Goal: Information Seeking & Learning: Learn about a topic

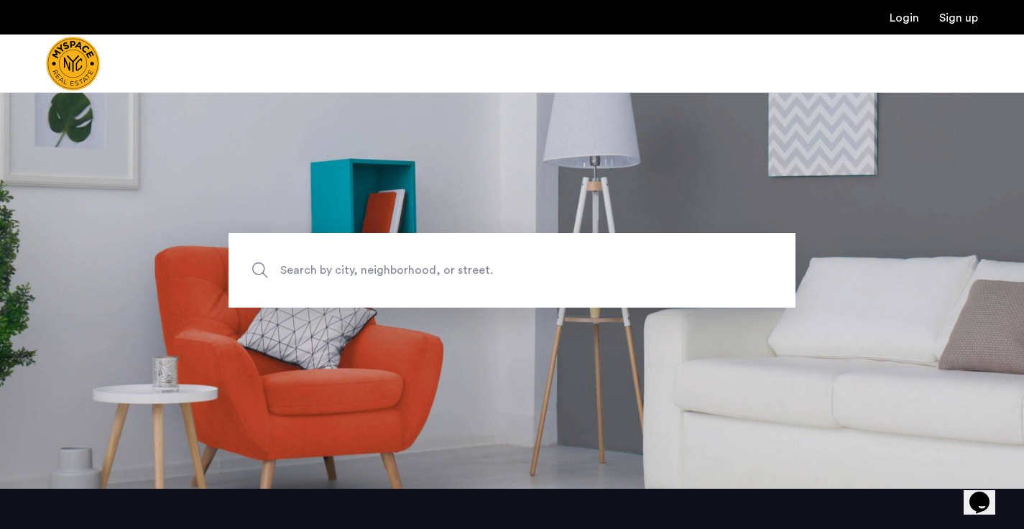
scroll to position [40, 0]
click at [534, 264] on span "Search by city, neighborhood, or street." at bounding box center [478, 271] width 397 height 19
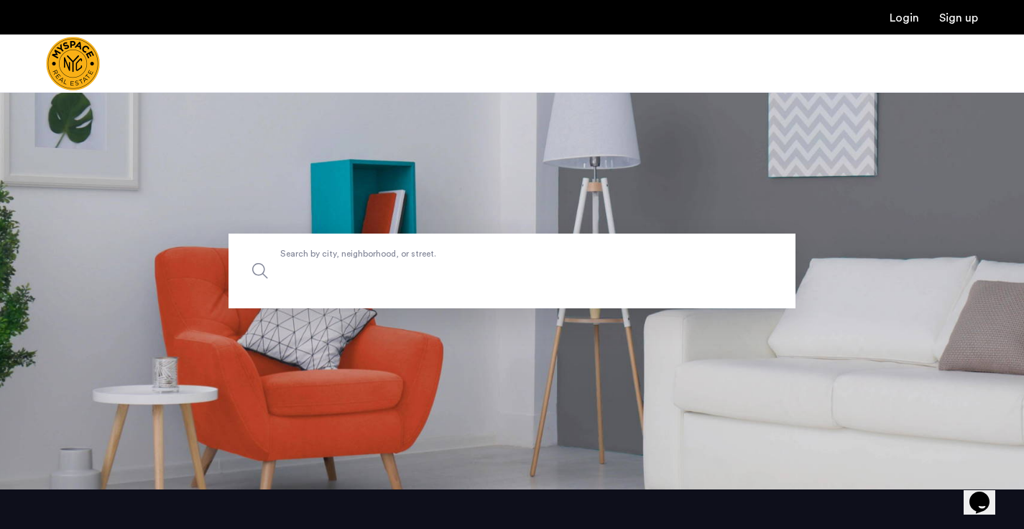
click at [534, 264] on input "Search by city, neighborhood, or street." at bounding box center [512, 271] width 567 height 75
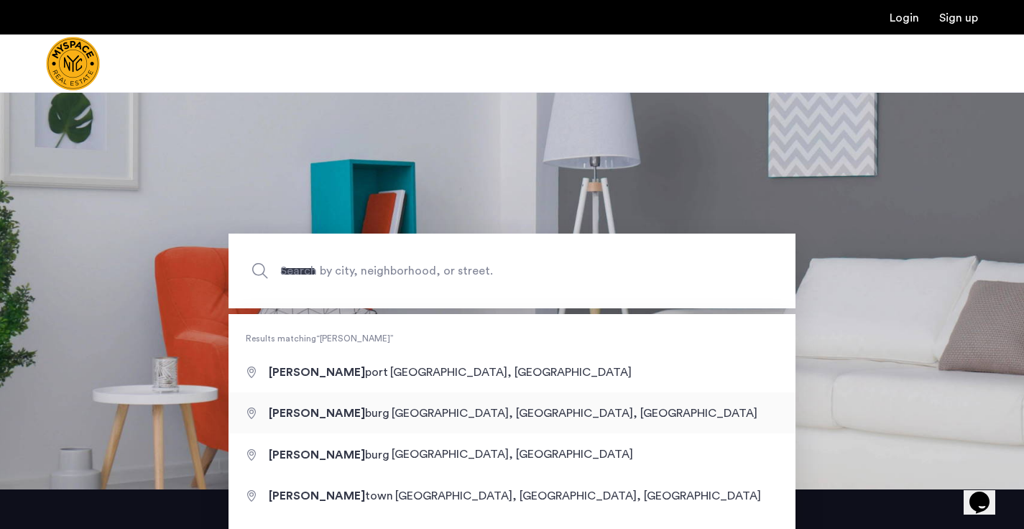
type input "**********"
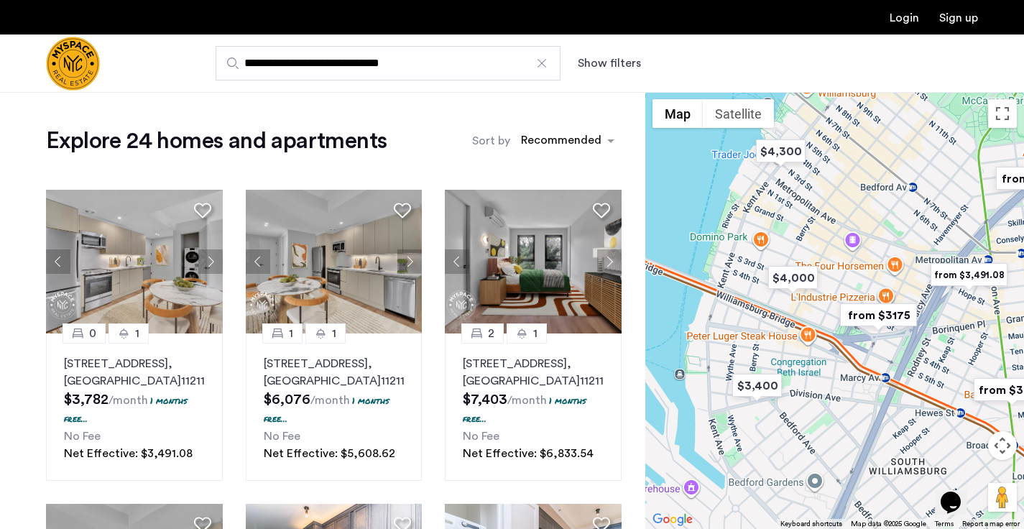
drag, startPoint x: 745, startPoint y: 333, endPoint x: 863, endPoint y: 371, distance: 123.9
click at [863, 371] on div at bounding box center [835, 310] width 379 height 437
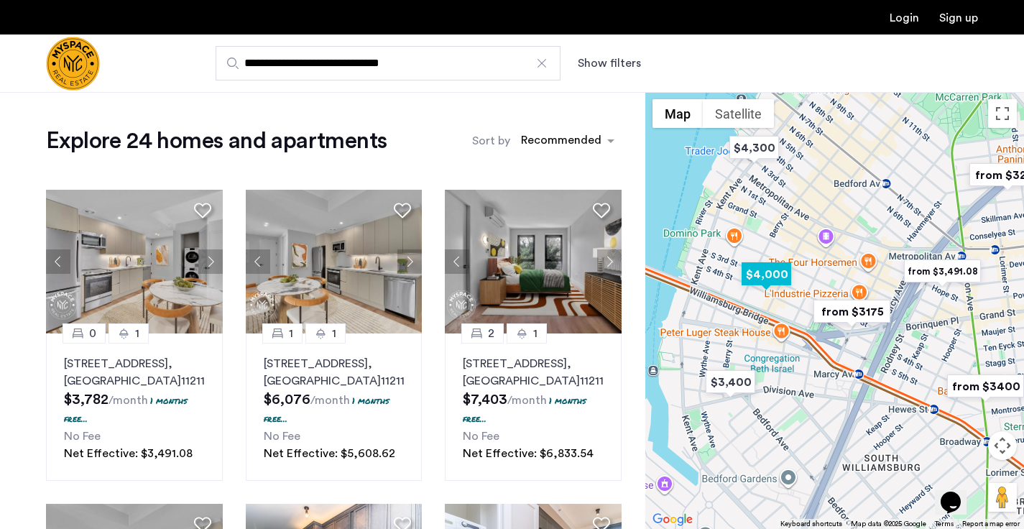
click at [772, 273] on img "$4,000" at bounding box center [766, 274] width 61 height 32
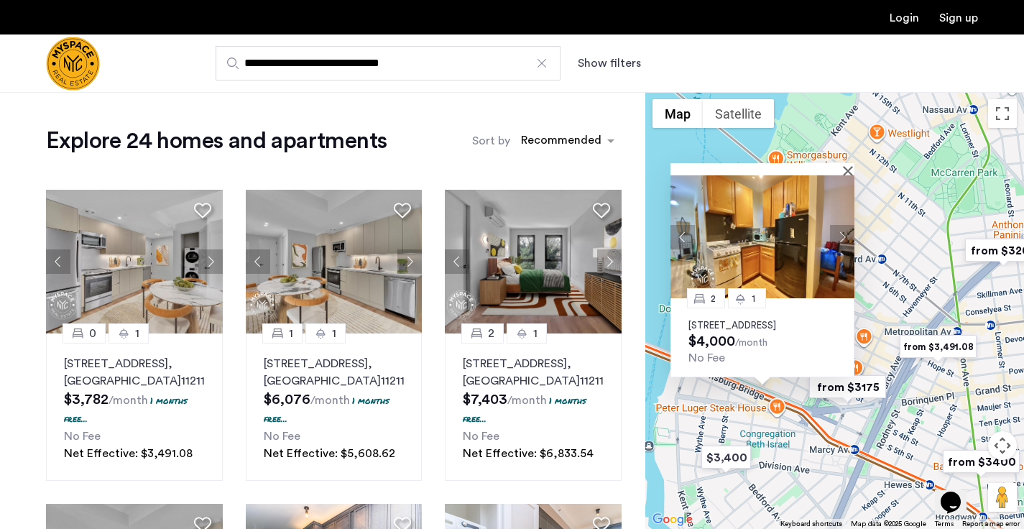
drag, startPoint x: 912, startPoint y: 458, endPoint x: 838, endPoint y: 421, distance: 82.9
click at [838, 421] on div "2 1 [STREET_ADDRESS] $4,000 /month No Fee" at bounding box center [835, 310] width 379 height 437
click at [866, 388] on img "from $3175" at bounding box center [848, 387] width 88 height 32
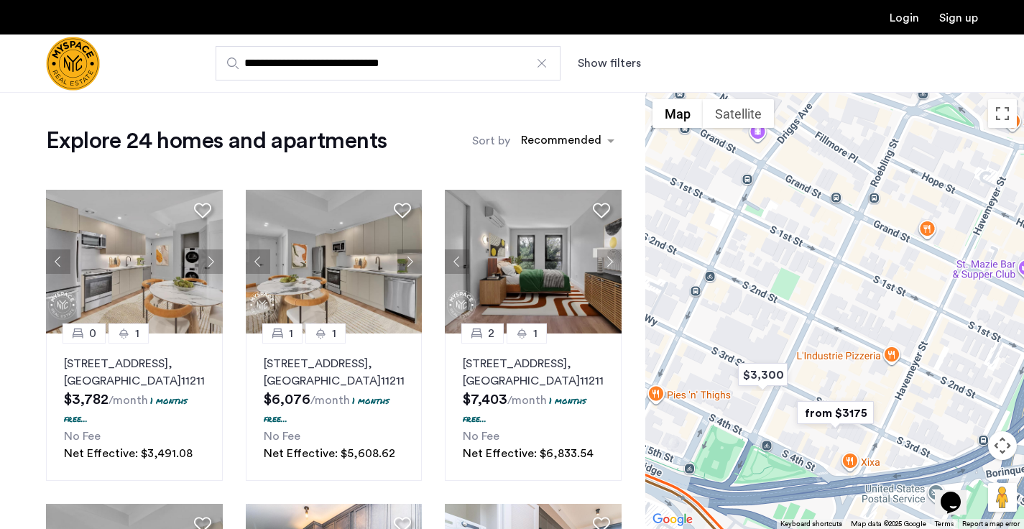
drag, startPoint x: 850, startPoint y: 359, endPoint x: 907, endPoint y: 546, distance: 195.3
click at [907, 528] on html "**********" at bounding box center [512, 264] width 1024 height 529
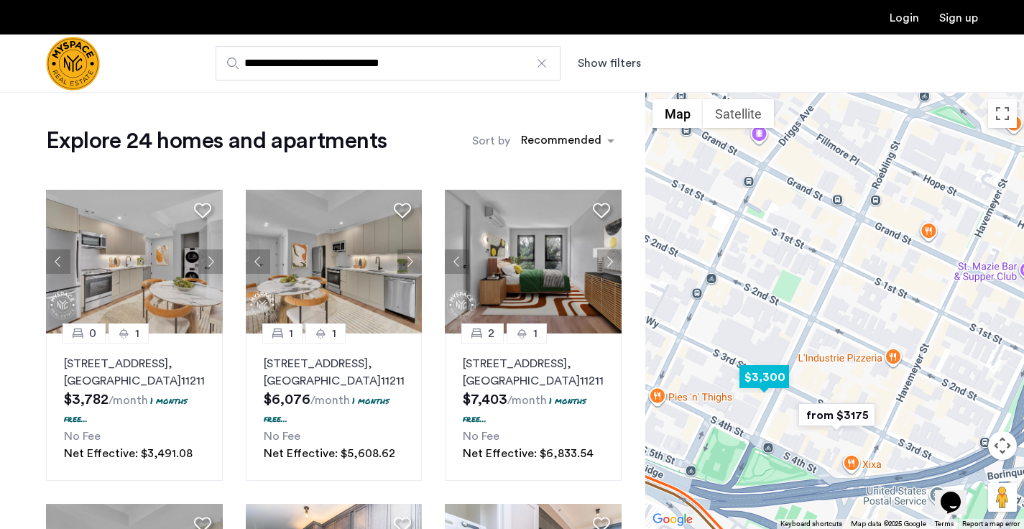
click at [775, 375] on img "$3,300" at bounding box center [764, 377] width 61 height 32
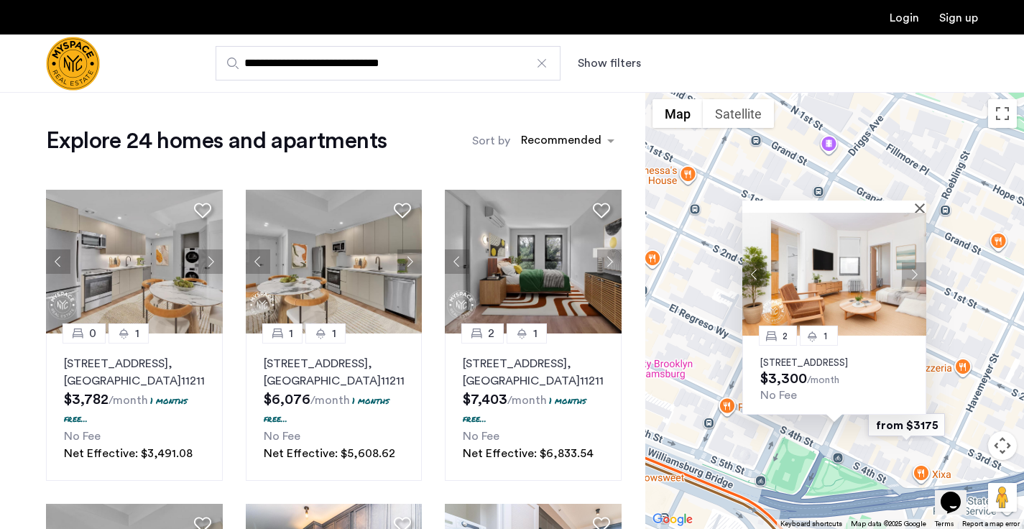
click at [782, 357] on p "[STREET_ADDRESS]" at bounding box center [835, 363] width 148 height 12
click at [914, 433] on img "from $3175" at bounding box center [907, 425] width 88 height 32
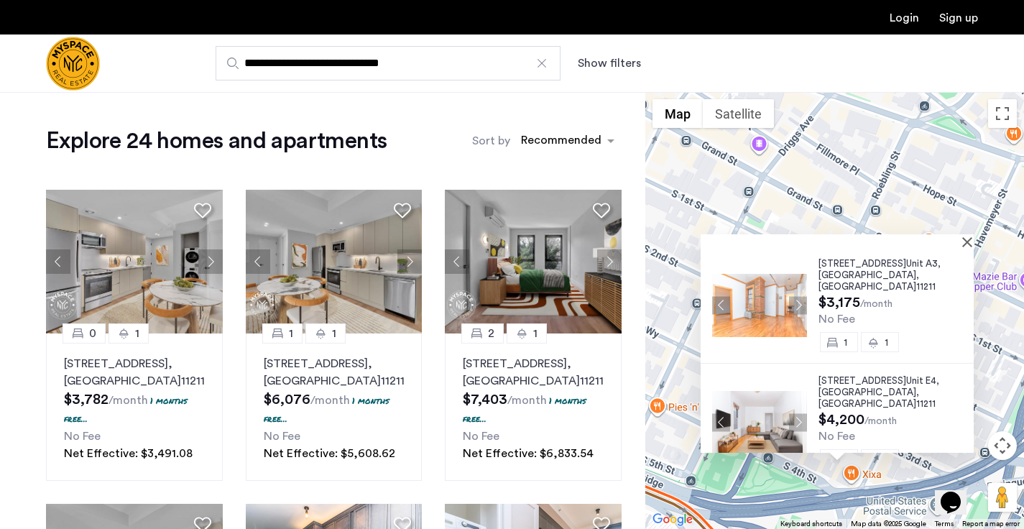
scroll to position [8, 0]
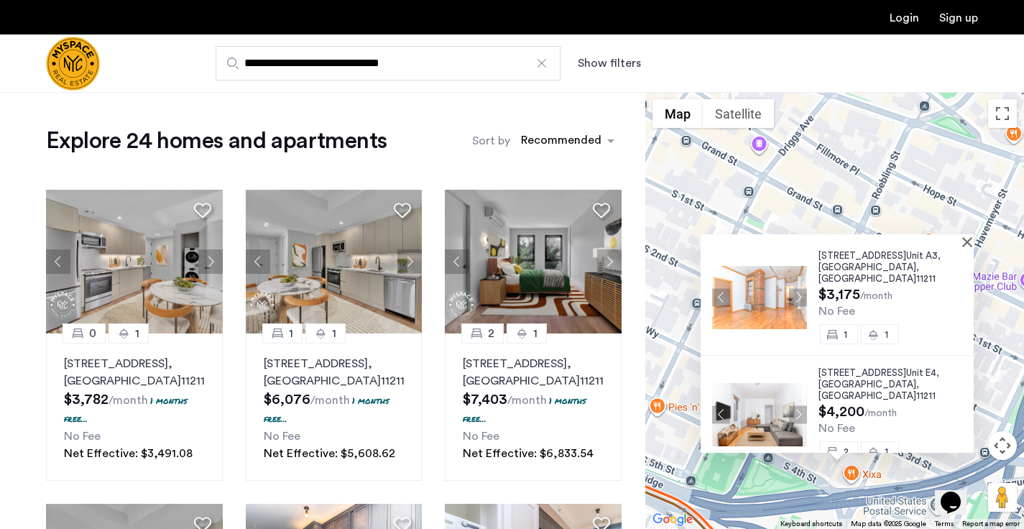
click at [811, 208] on div "[STREET_ADDRESS] $3,175 /month No Fee 1 1 [STREET_ADDRESS] $4,200 /month No Fee…" at bounding box center [835, 310] width 379 height 437
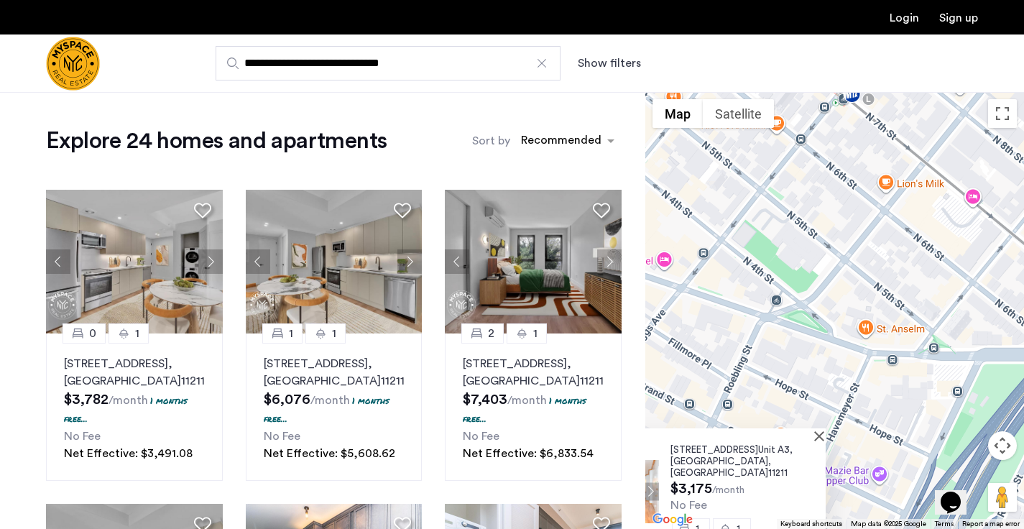
drag, startPoint x: 835, startPoint y: 204, endPoint x: 682, endPoint y: 400, distance: 248.9
click at [682, 400] on div "[STREET_ADDRESS] $3,175 /month No Fee 1 1 [STREET_ADDRESS] $4,200 /month No Fee…" at bounding box center [835, 310] width 379 height 437
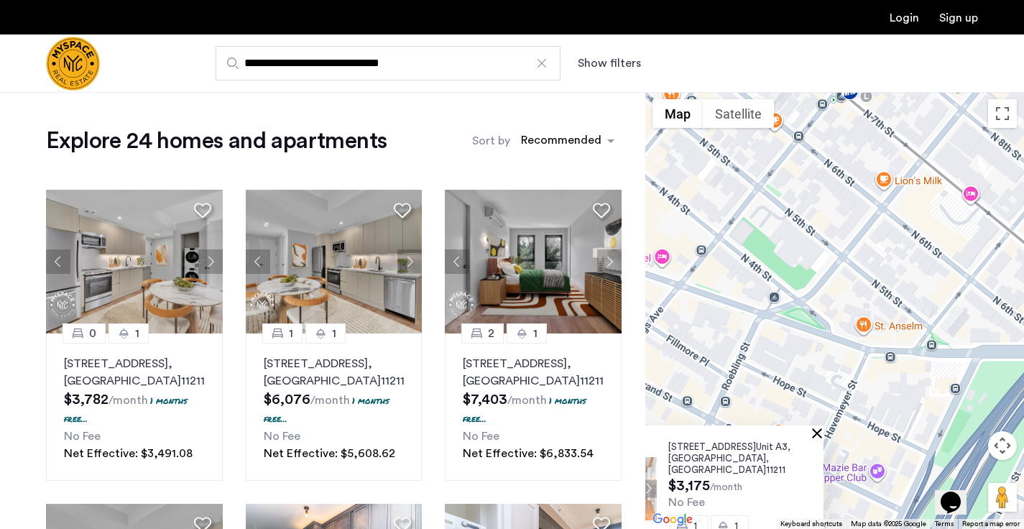
click at [825, 429] on button "Close" at bounding box center [820, 433] width 10 height 10
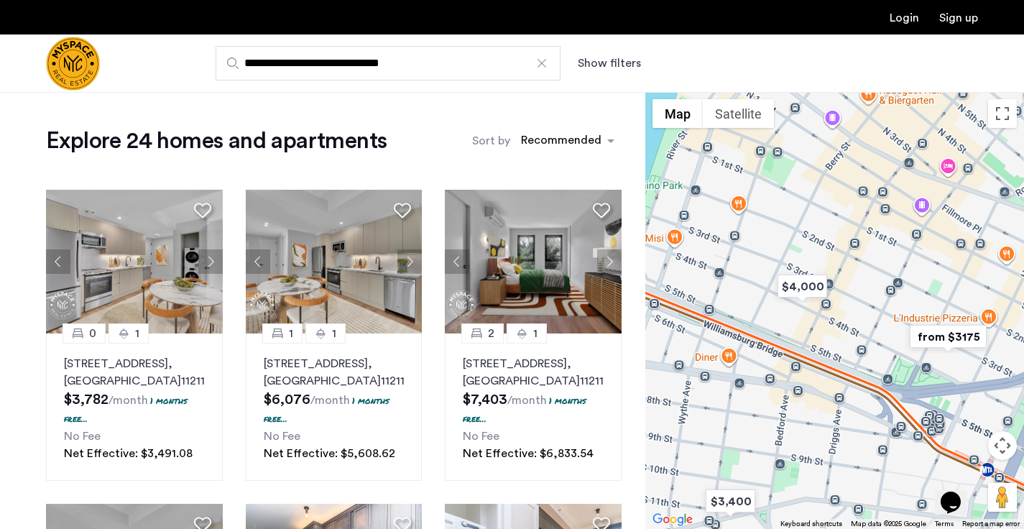
drag, startPoint x: 700, startPoint y: 380, endPoint x: 894, endPoint y: 229, distance: 245.9
click at [894, 229] on div at bounding box center [835, 310] width 379 height 437
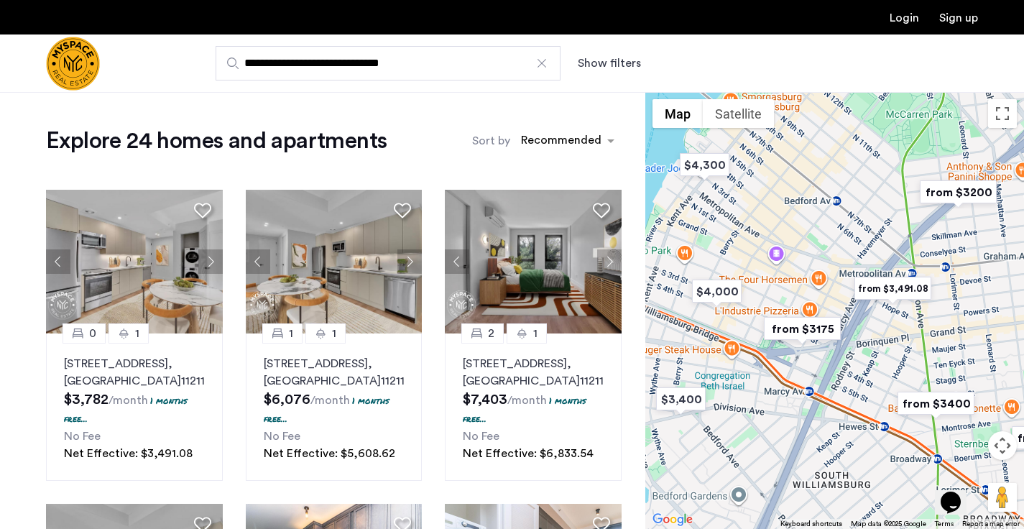
drag, startPoint x: 926, startPoint y: 300, endPoint x: 793, endPoint y: 347, distance: 141.0
click at [793, 345] on img "from $3175" at bounding box center [802, 329] width 88 height 32
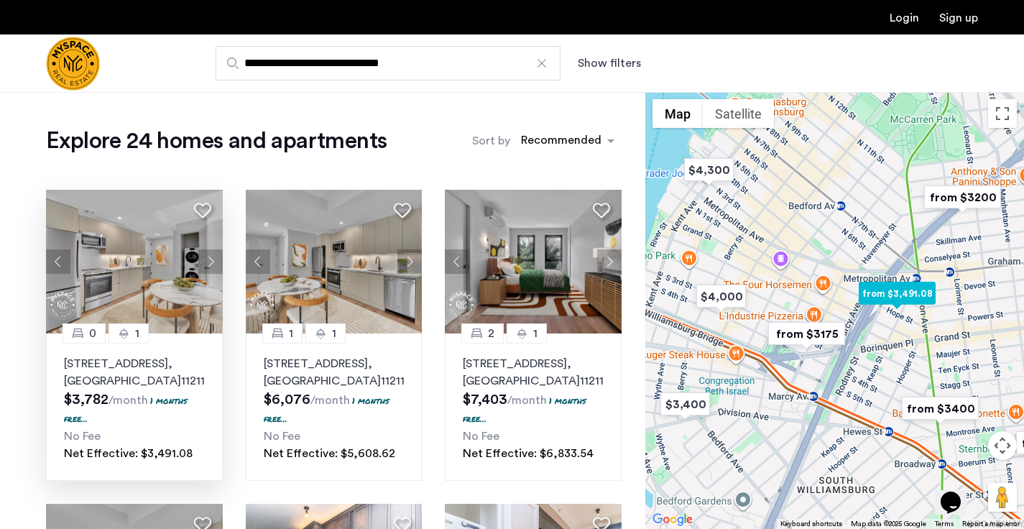
click at [207, 260] on button "Next apartment" at bounding box center [210, 261] width 24 height 24
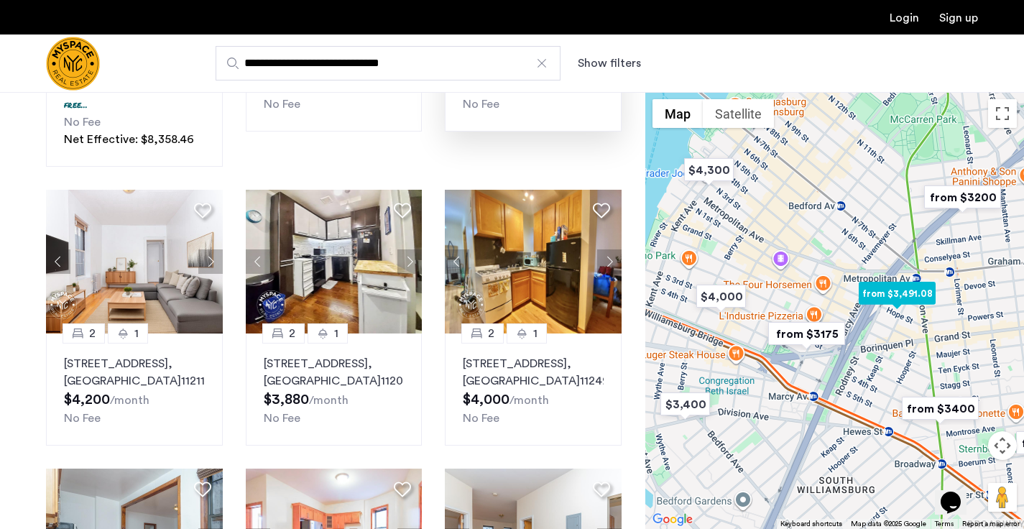
scroll to position [639, 0]
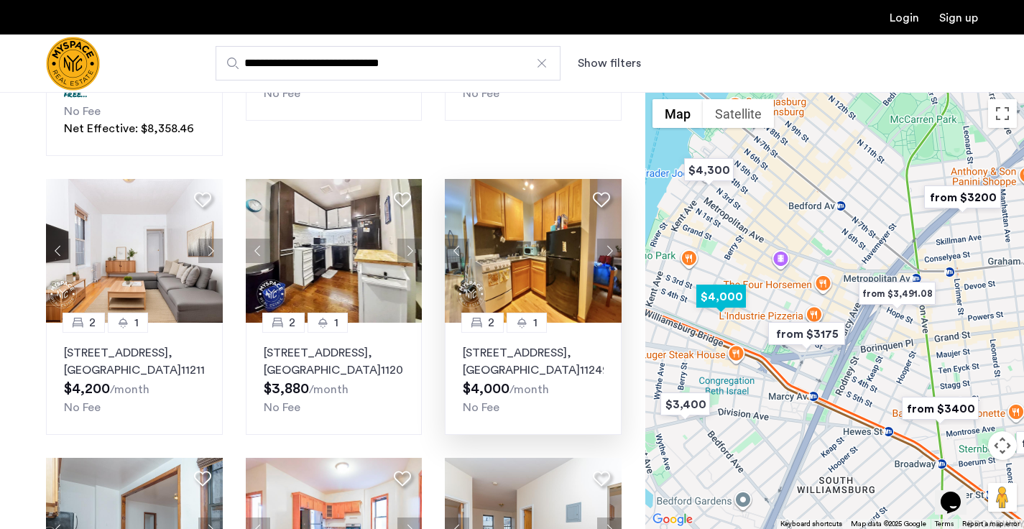
click at [612, 252] on button "Next apartment" at bounding box center [609, 251] width 24 height 24
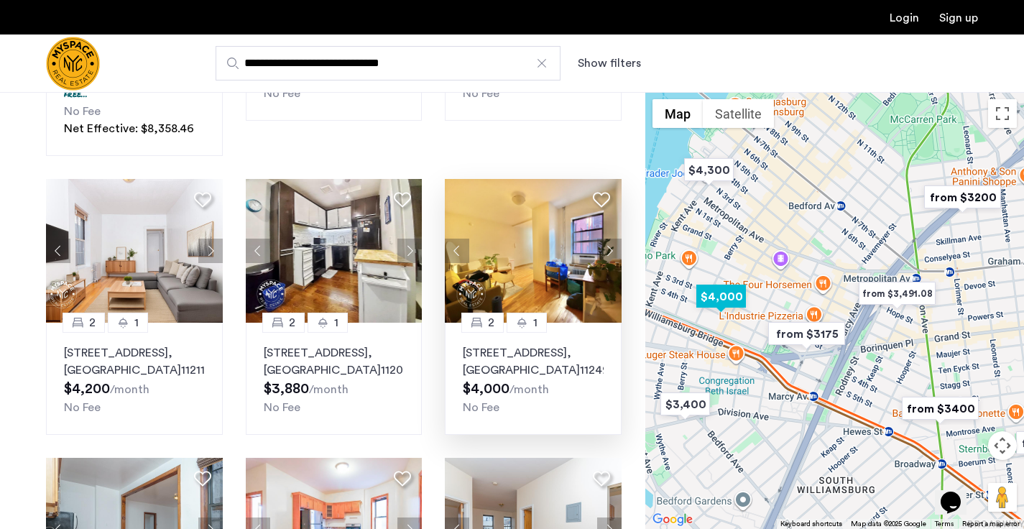
click at [611, 252] on button "Next apartment" at bounding box center [609, 251] width 24 height 24
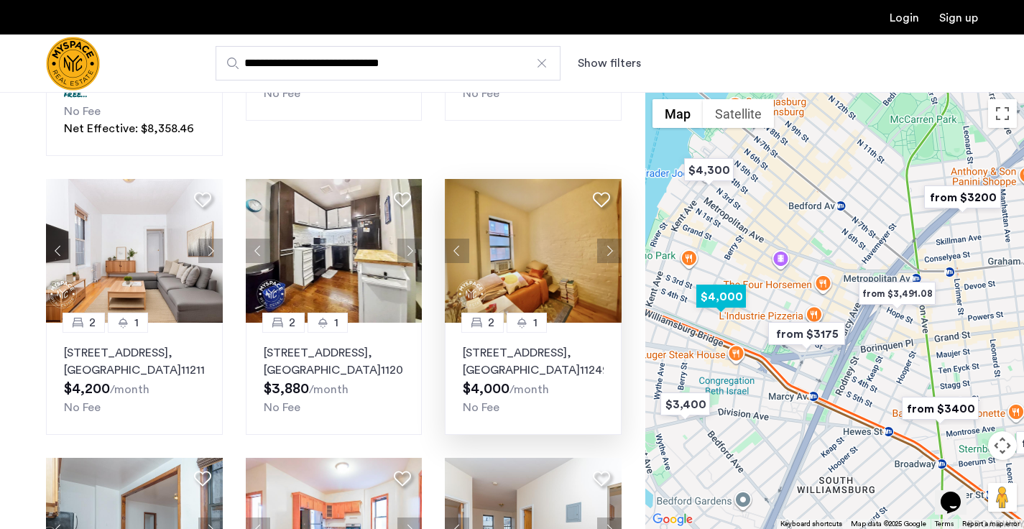
click at [611, 252] on button "Next apartment" at bounding box center [609, 251] width 24 height 24
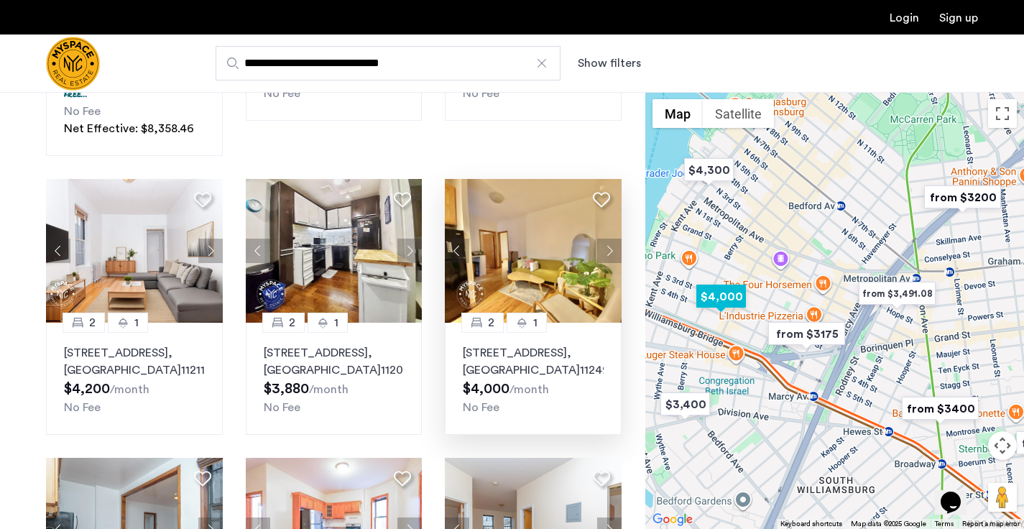
click at [611, 252] on button "Next apartment" at bounding box center [609, 251] width 24 height 24
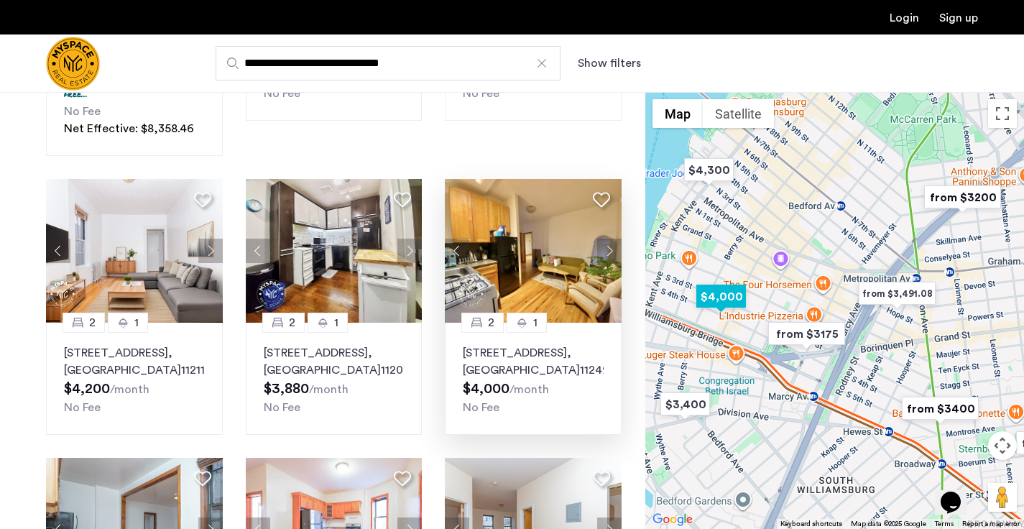
click at [611, 252] on button "Next apartment" at bounding box center [609, 251] width 24 height 24
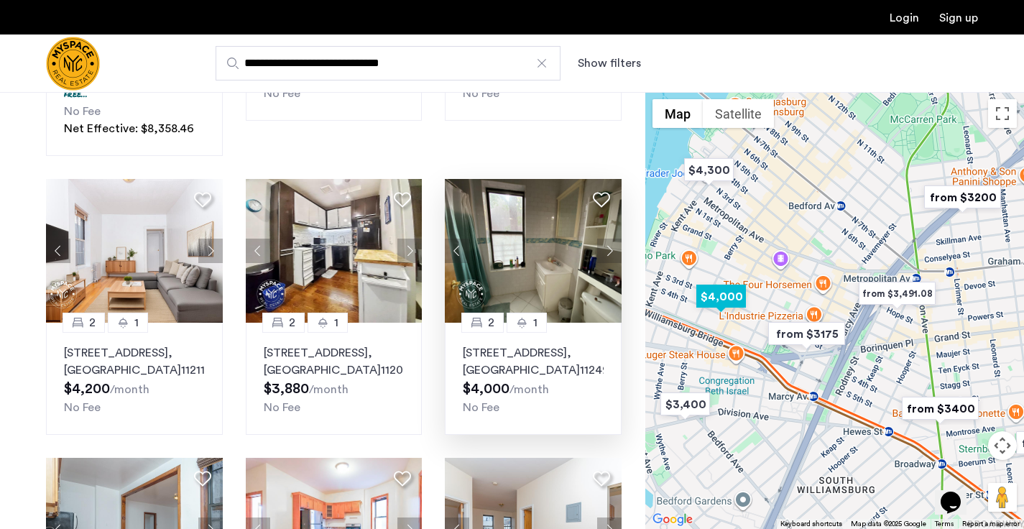
click at [610, 252] on button "Next apartment" at bounding box center [609, 251] width 24 height 24
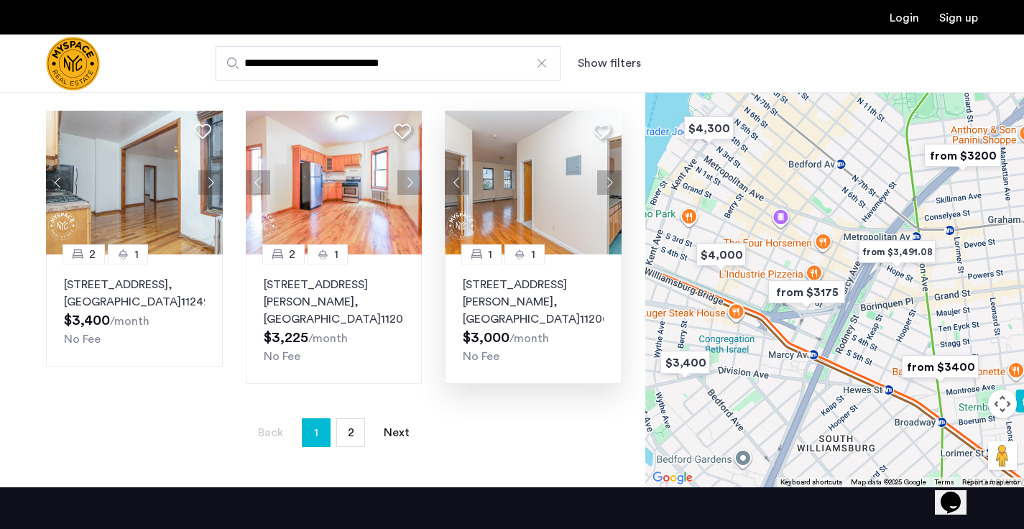
scroll to position [996, 0]
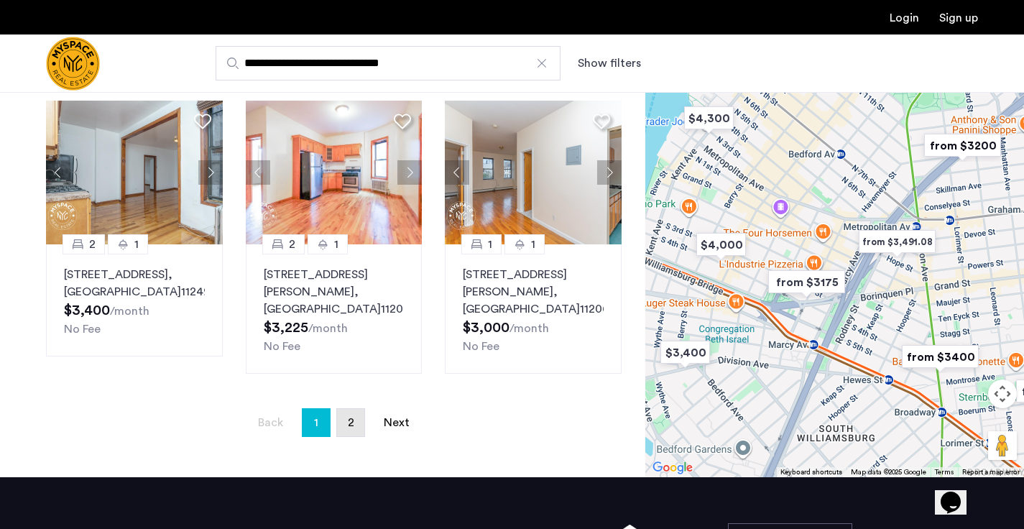
click at [347, 419] on link "page 2" at bounding box center [350, 422] width 27 height 27
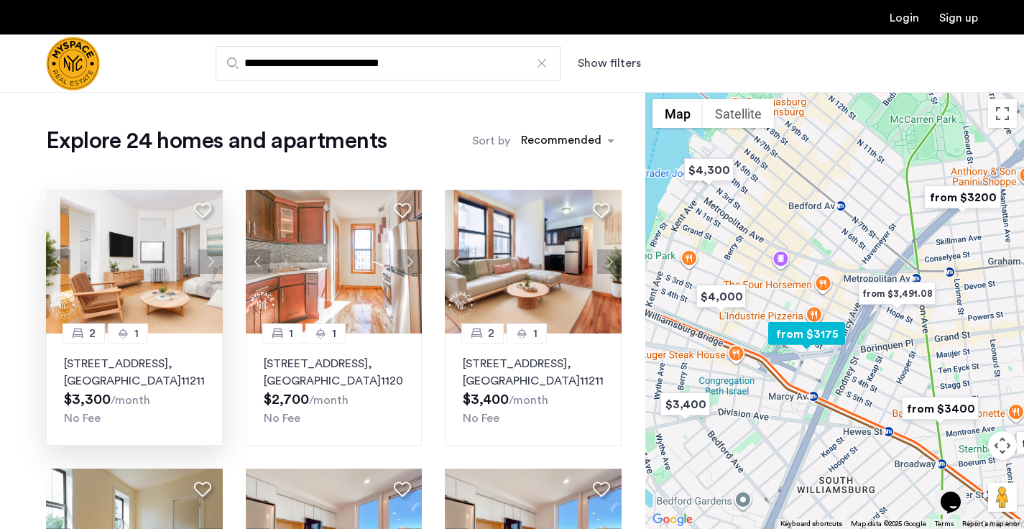
click at [214, 261] on button "Next apartment" at bounding box center [210, 261] width 24 height 24
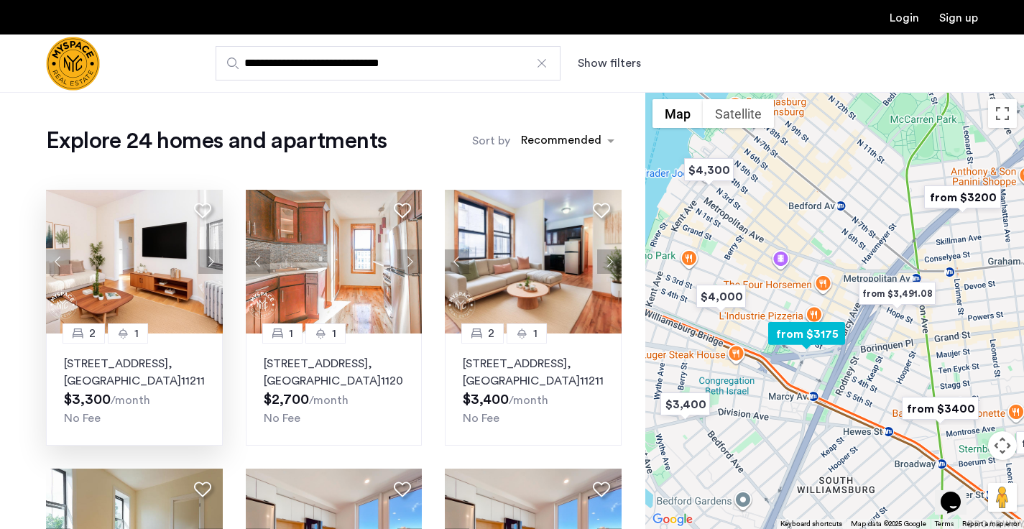
click at [214, 260] on button "Next apartment" at bounding box center [210, 261] width 24 height 24
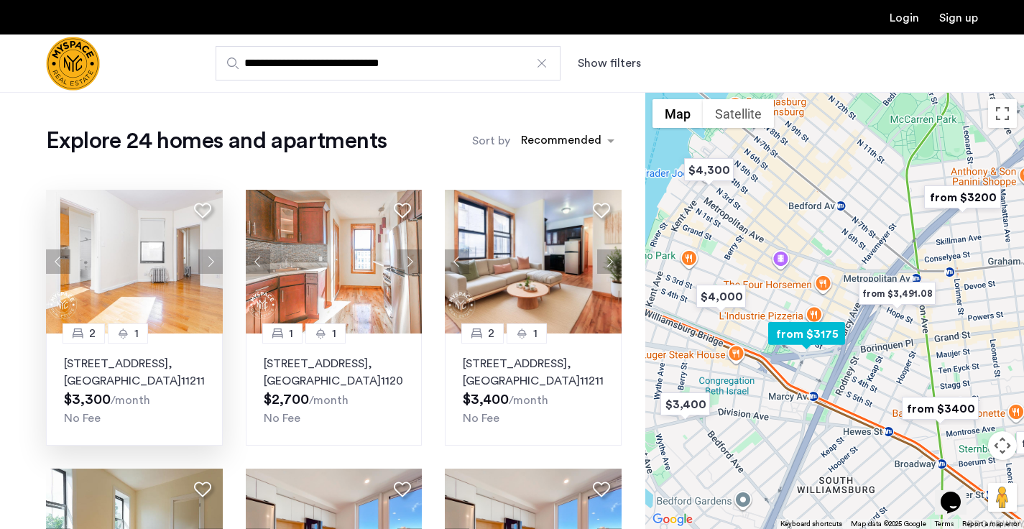
click at [214, 260] on button "Next apartment" at bounding box center [210, 261] width 24 height 24
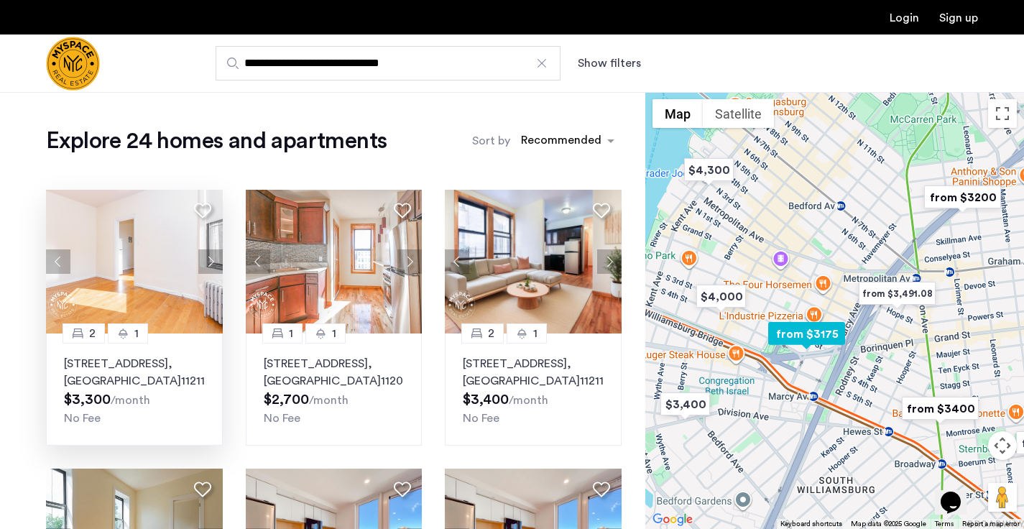
click at [214, 260] on button "Next apartment" at bounding box center [210, 261] width 24 height 24
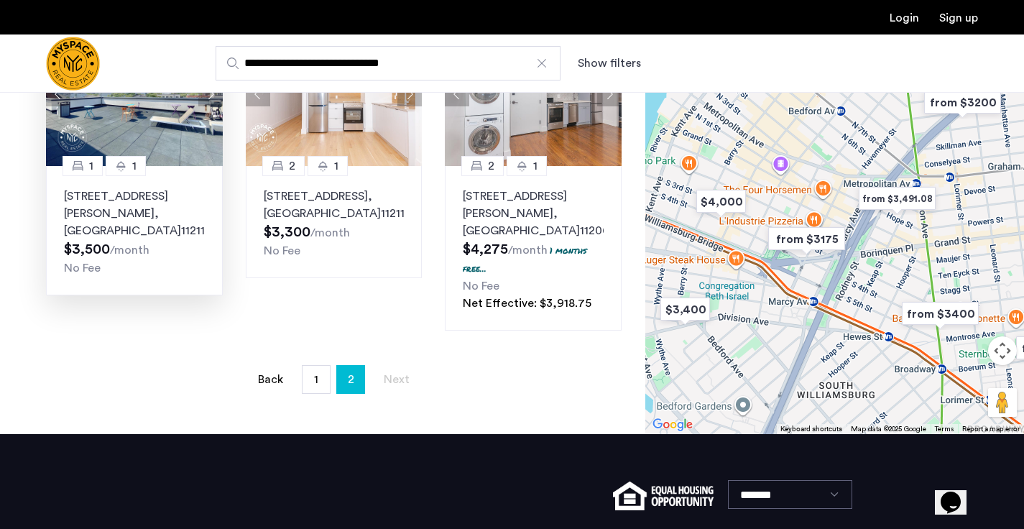
scroll to position [1042, 0]
